Goal: Find specific fact: Find specific fact

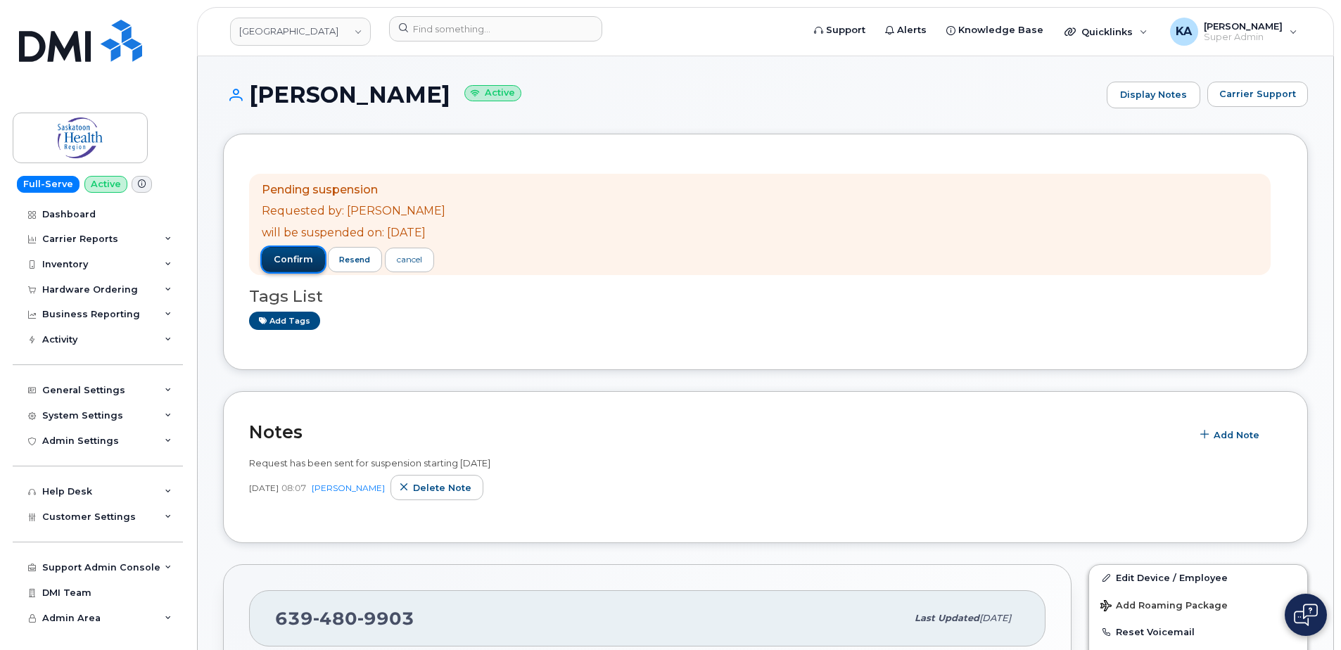
click at [296, 260] on span "confirm" at bounding box center [293, 259] width 39 height 13
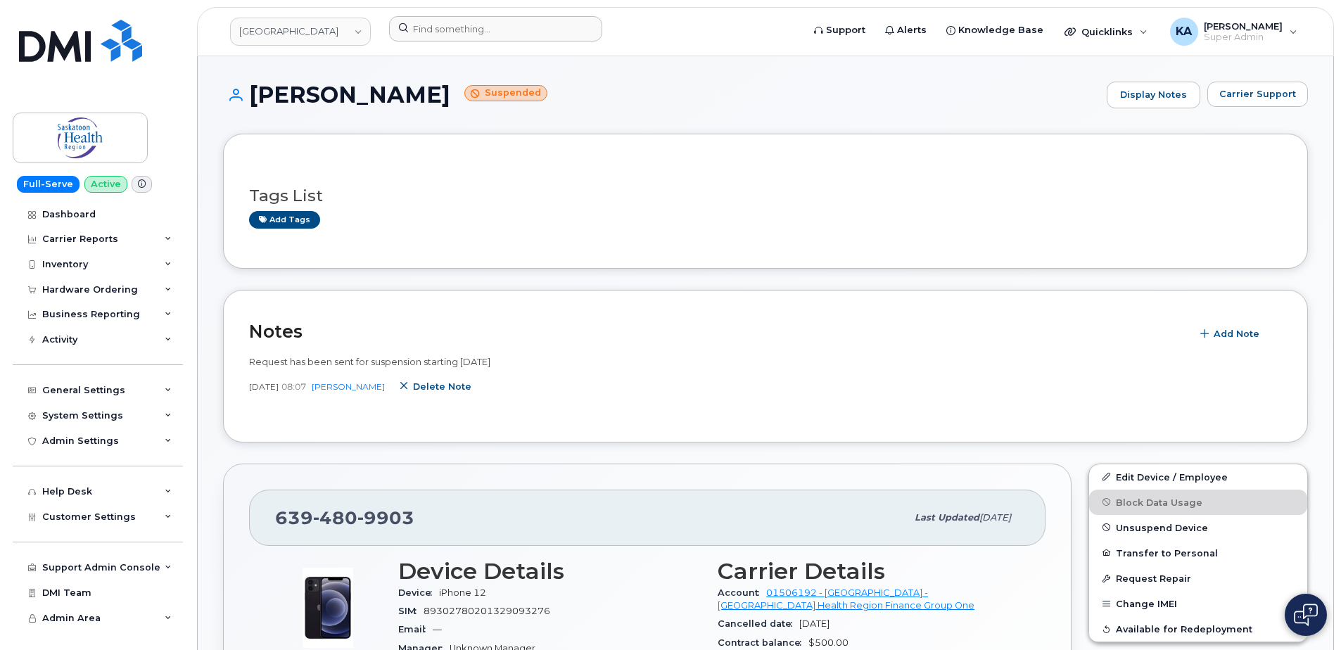
drag, startPoint x: 428, startPoint y: 387, endPoint x: 737, endPoint y: 42, distance: 462.4
click at [428, 387] on span "Delete note" at bounding box center [442, 386] width 58 height 13
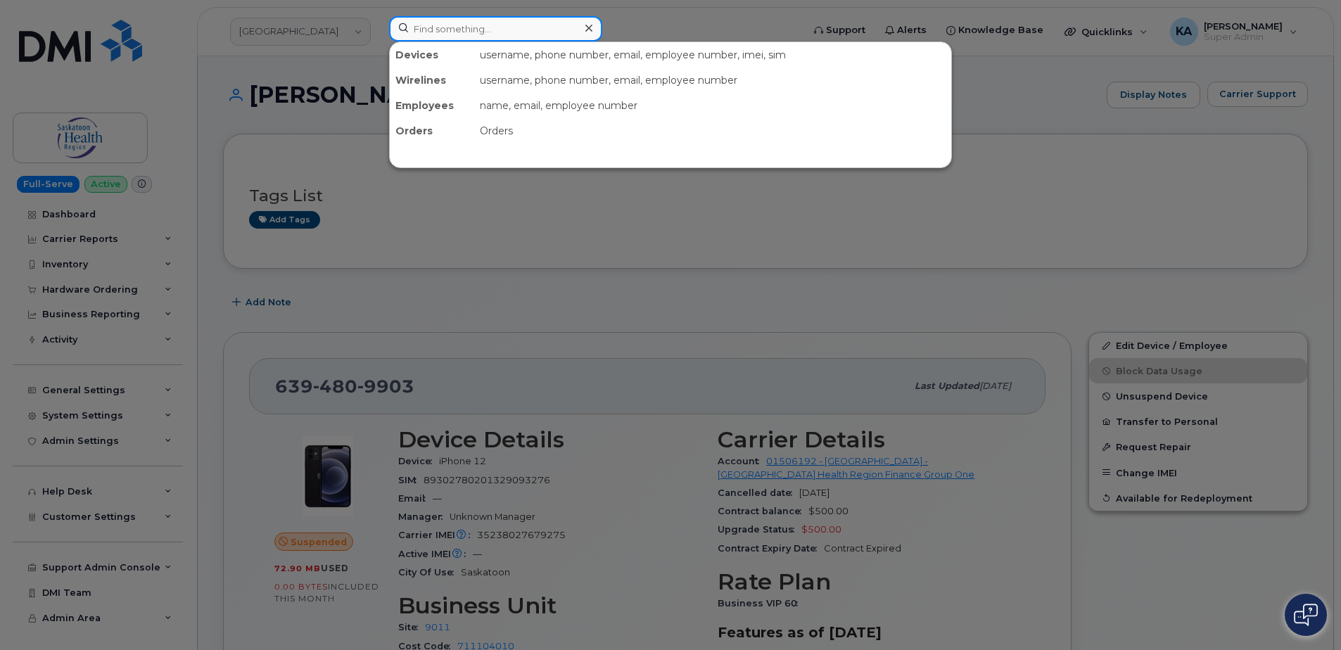
click at [472, 26] on input at bounding box center [495, 28] width 213 height 25
paste input "3065190155"
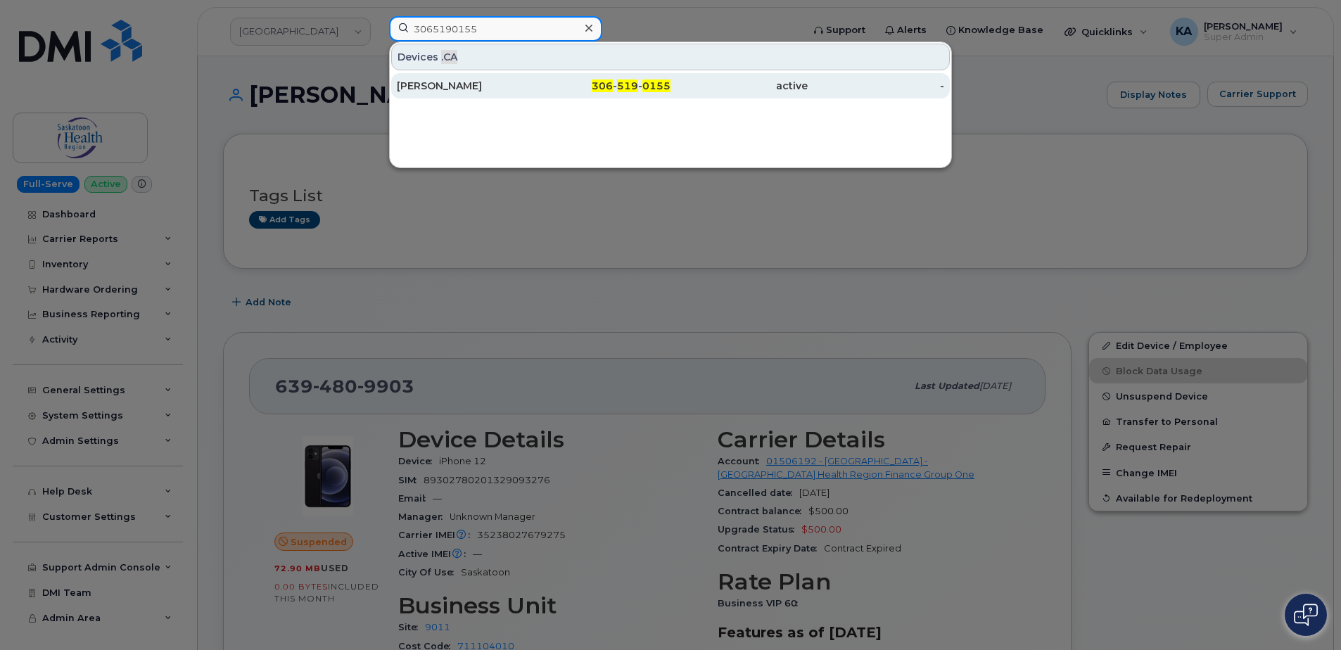
type input "3065190155"
click at [428, 84] on div "David Roy" at bounding box center [465, 86] width 137 height 14
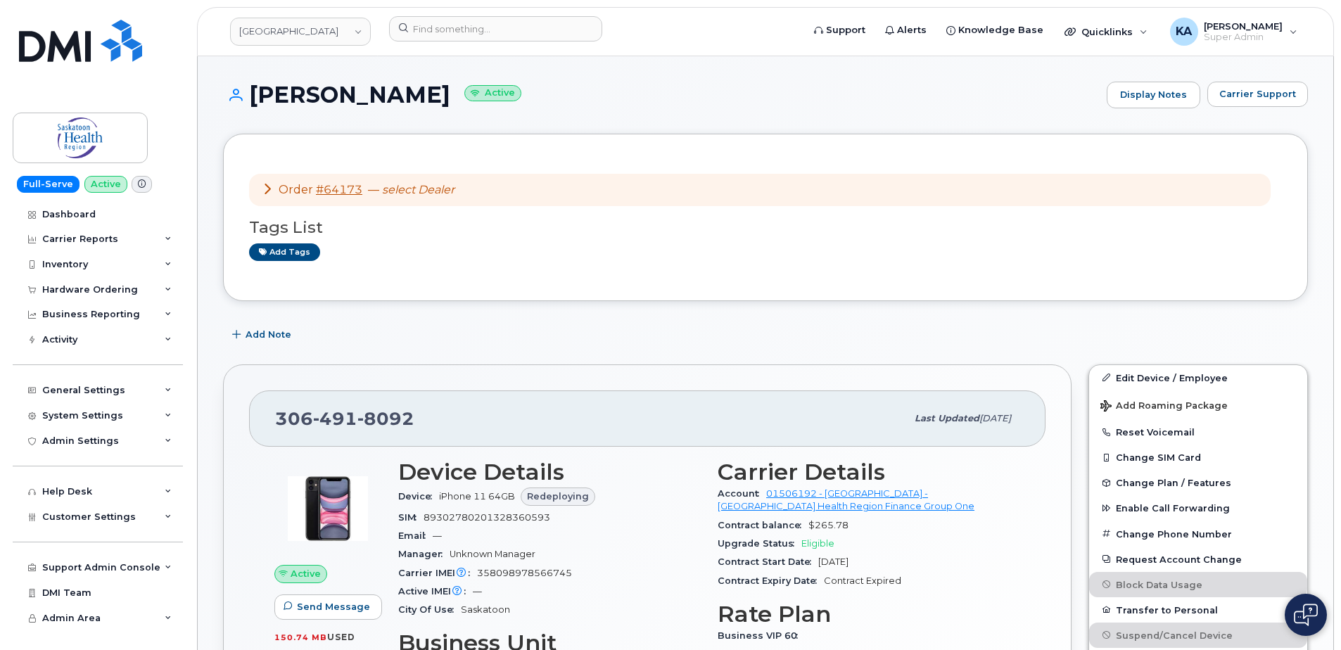
scroll to position [70, 0]
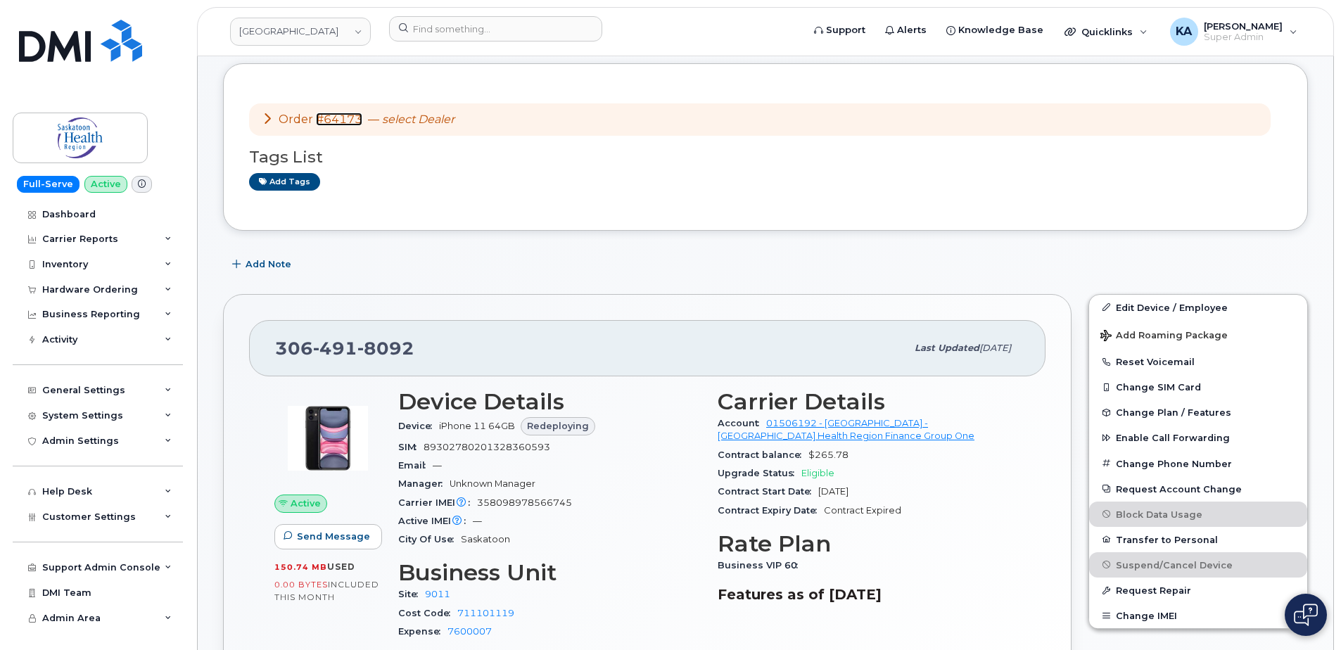
click at [329, 120] on link "#64173" at bounding box center [339, 119] width 46 height 13
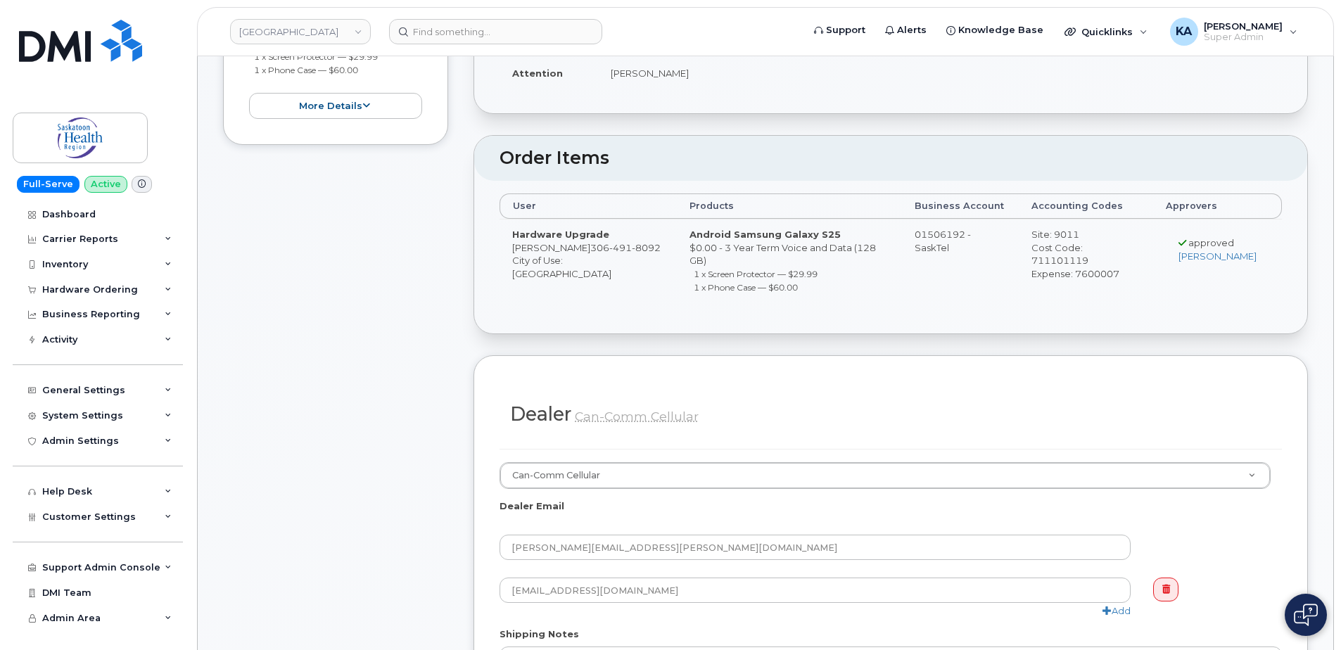
scroll to position [281, 0]
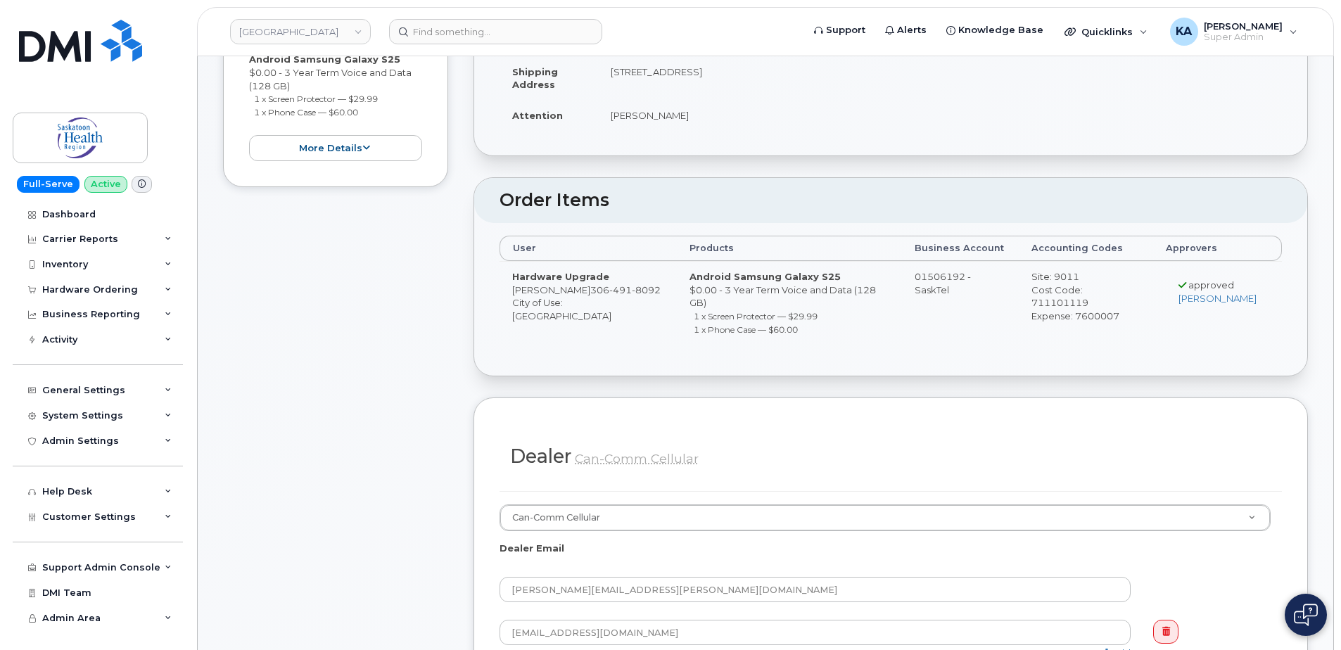
drag, startPoint x: 950, startPoint y: 290, endPoint x: 913, endPoint y: 292, distance: 36.6
click at [913, 292] on td "01506192 - SaskTel" at bounding box center [960, 305] width 117 height 89
drag, startPoint x: 913, startPoint y: 292, endPoint x: 928, endPoint y: 292, distance: 14.8
copy td "SaskTel"
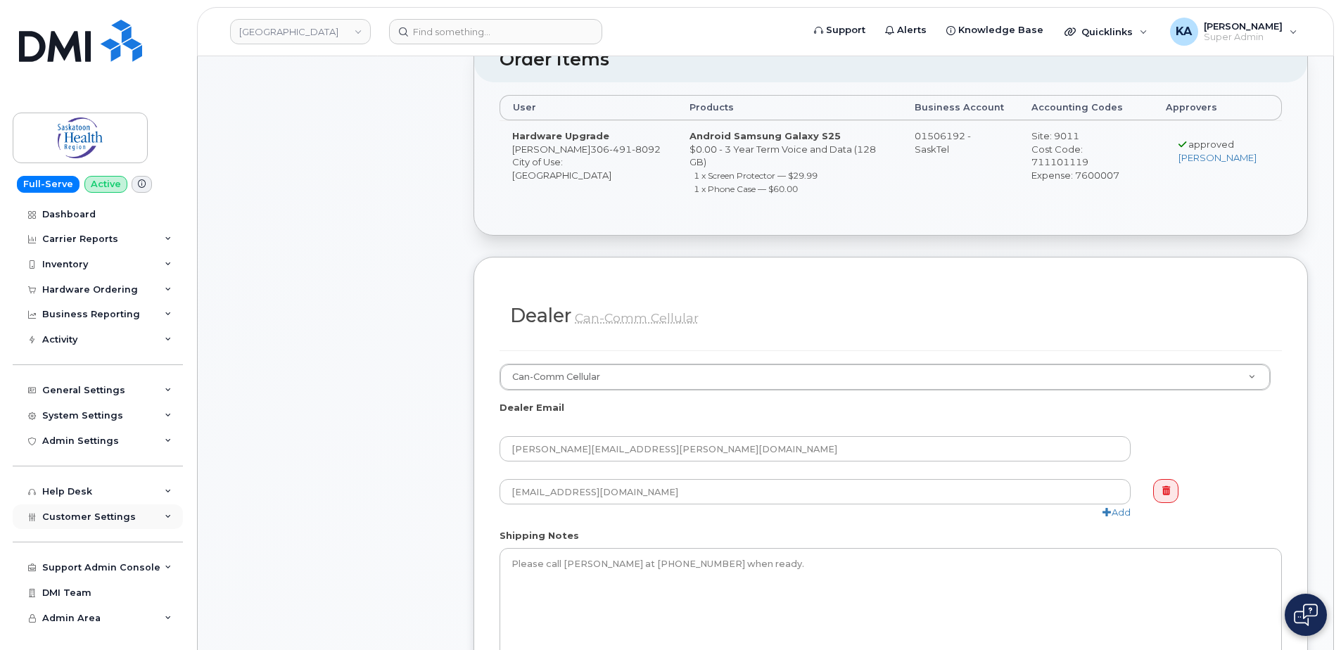
scroll to position [492, 0]
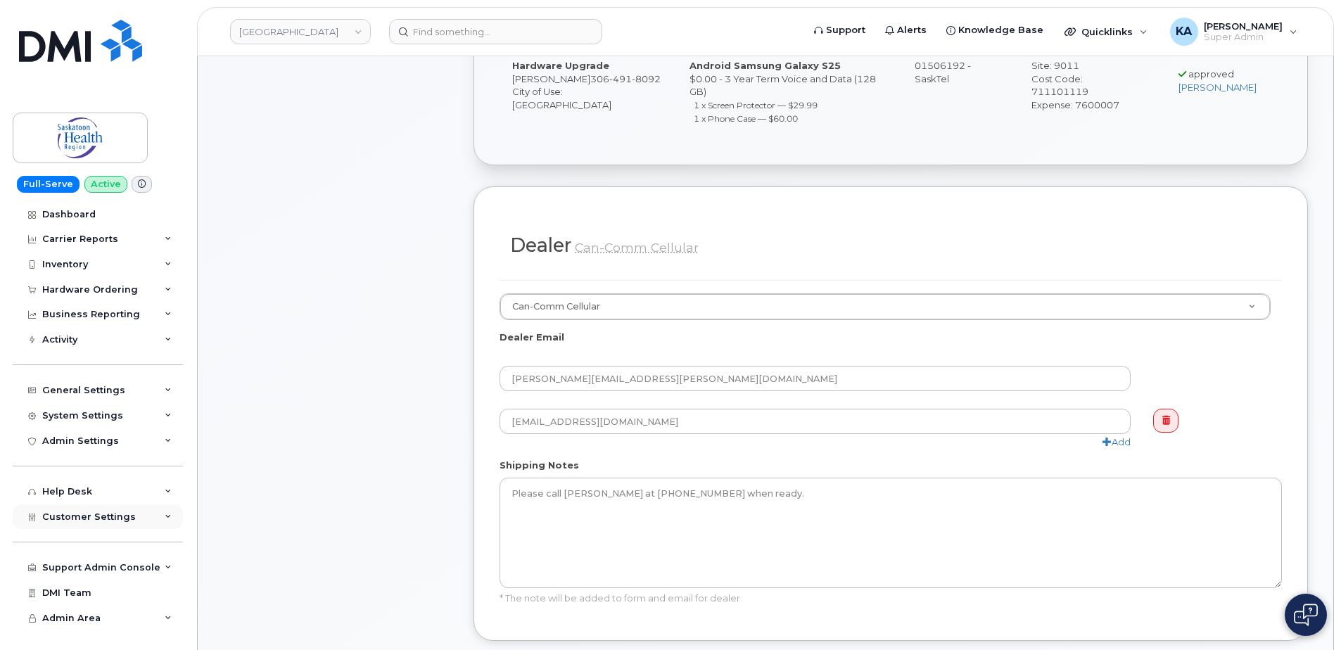
click at [74, 514] on span "Customer Settings" at bounding box center [89, 516] width 94 height 11
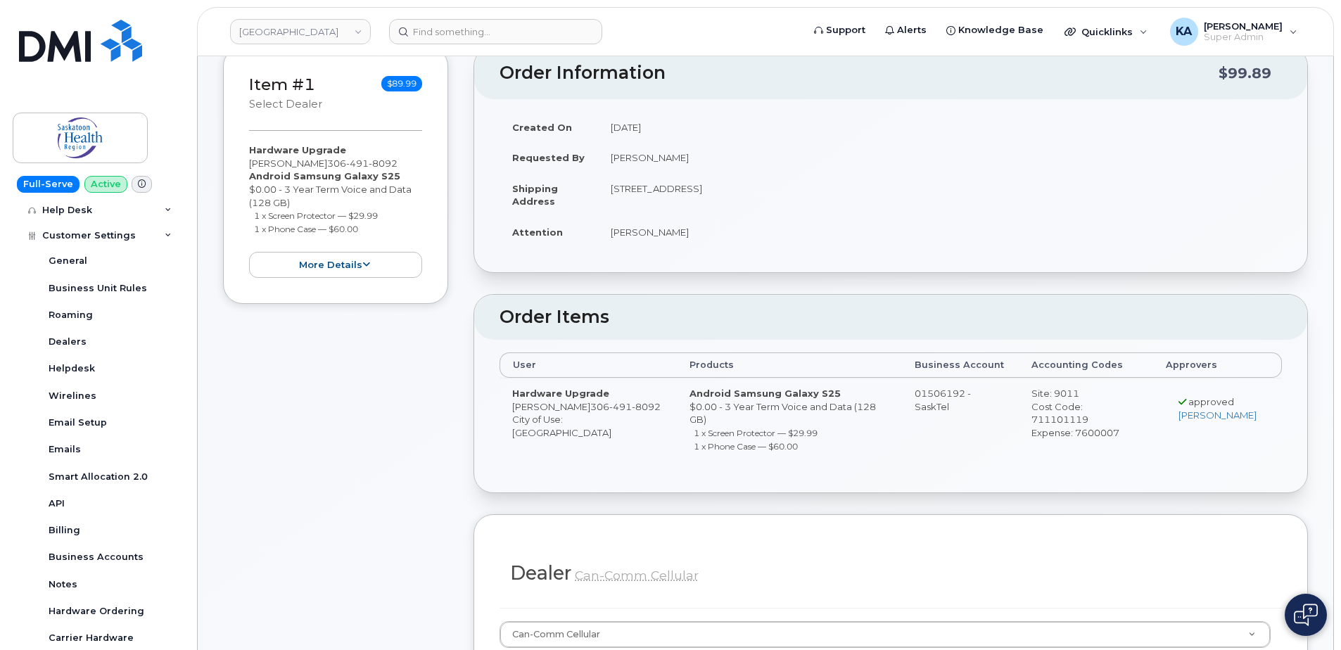
scroll to position [0, 0]
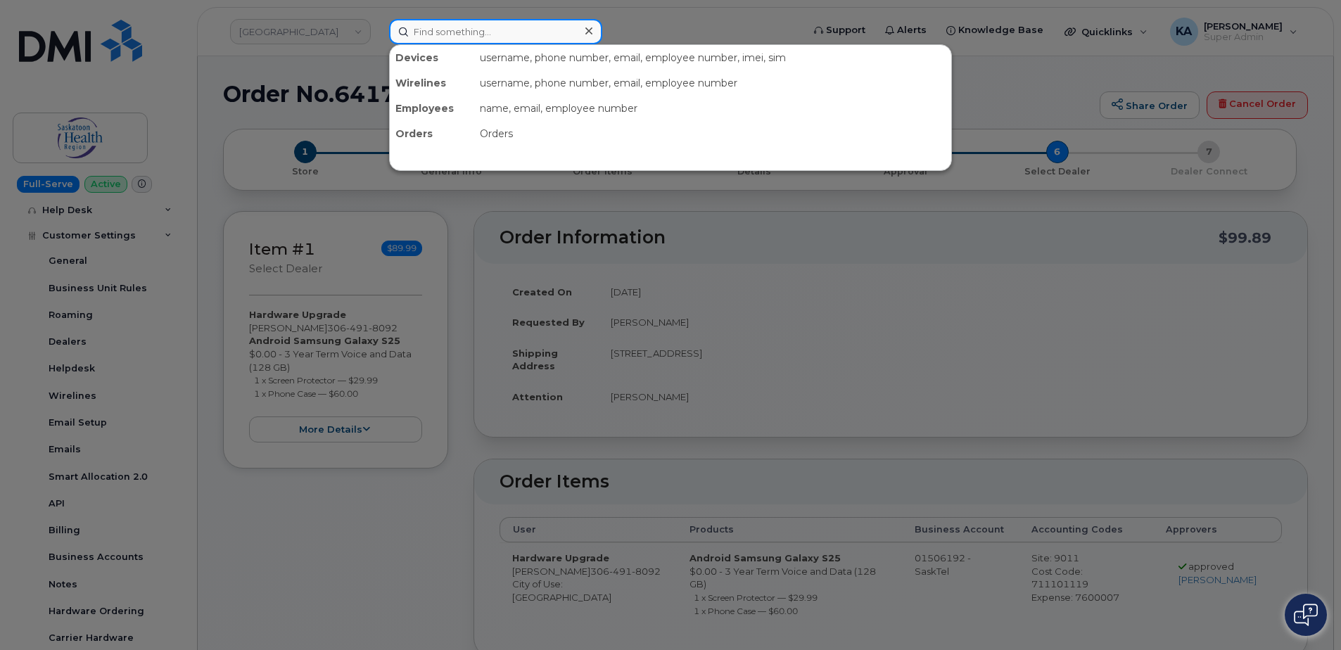
click at [420, 30] on input at bounding box center [495, 31] width 213 height 25
paste input "7802384259"
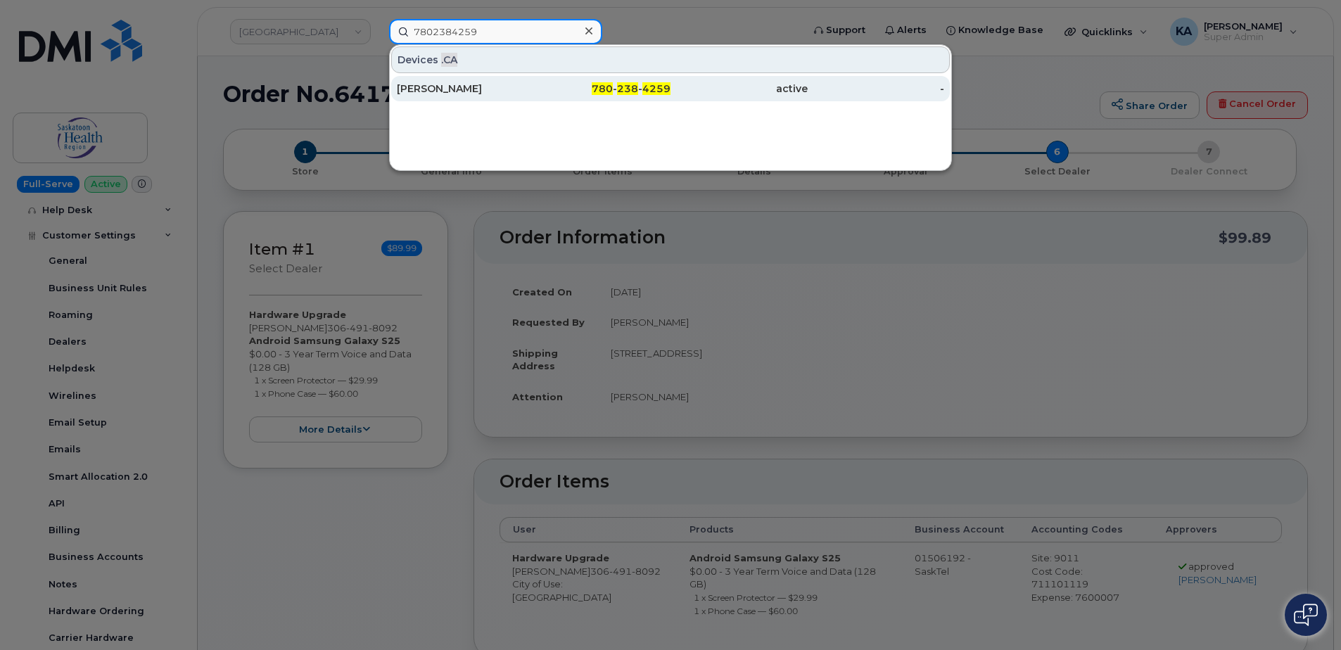
type input "7802384259"
click at [429, 87] on div "Kristel Busby" at bounding box center [465, 89] width 137 height 14
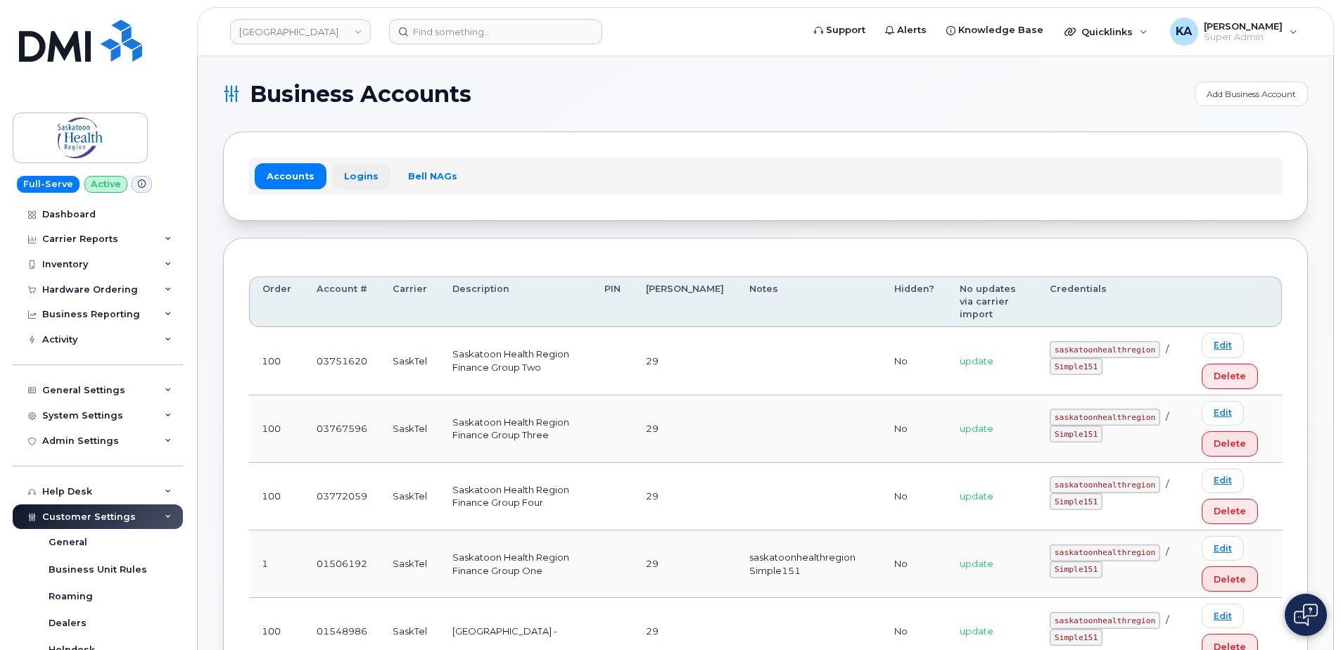
click at [355, 177] on link "Logins" at bounding box center [361, 175] width 58 height 25
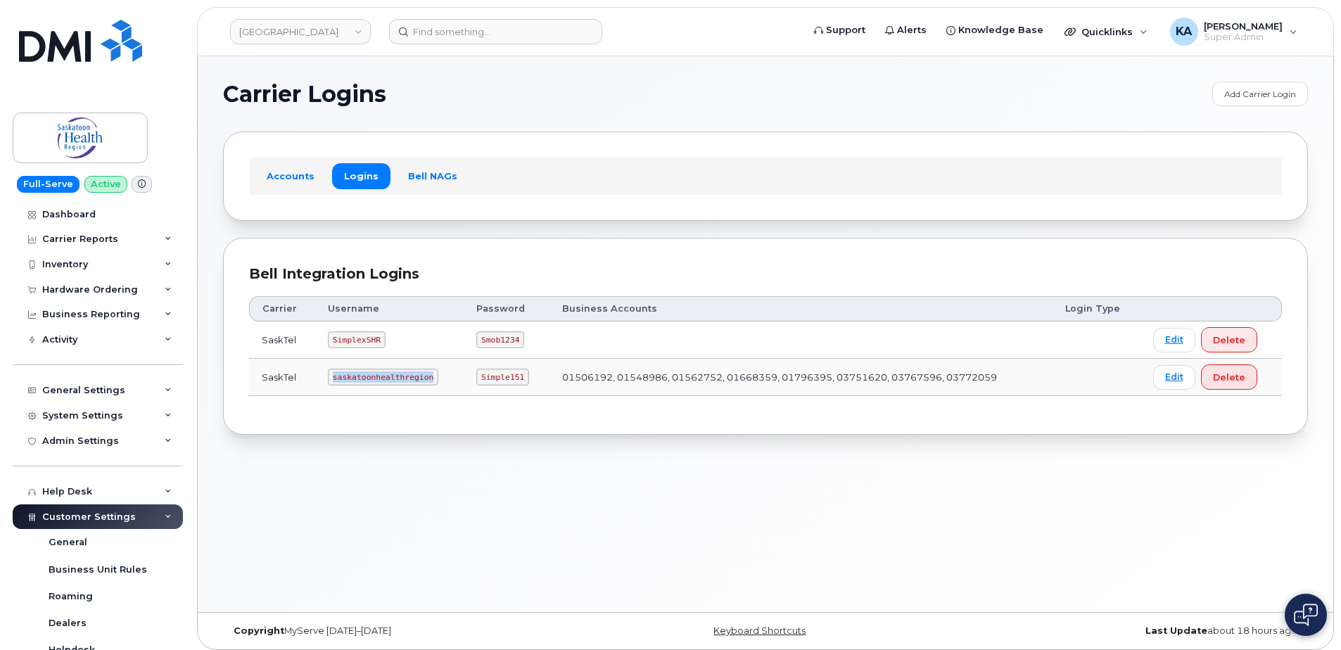
drag, startPoint x: 331, startPoint y: 377, endPoint x: 434, endPoint y: 379, distance: 102.7
click at [435, 379] on td "saskatoonhealthregion" at bounding box center [389, 377] width 148 height 37
drag, startPoint x: 434, startPoint y: 379, endPoint x: 398, endPoint y: 379, distance: 36.6
copy code "saskatoonhealthregion"
drag, startPoint x: 472, startPoint y: 379, endPoint x: 519, endPoint y: 383, distance: 47.3
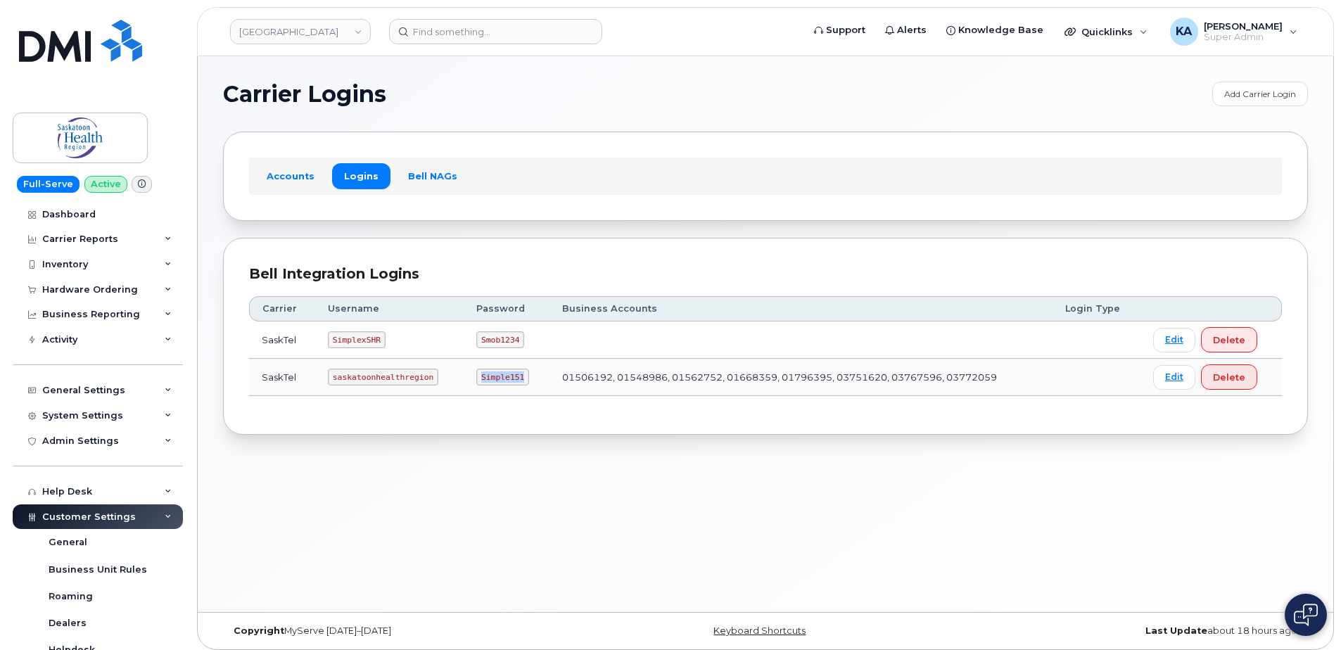
click at [519, 383] on td "Simple151" at bounding box center [506, 377] width 85 height 37
drag, startPoint x: 519, startPoint y: 383, endPoint x: 502, endPoint y: 377, distance: 17.8
copy code "Simple151"
